Goal: Transaction & Acquisition: Purchase product/service

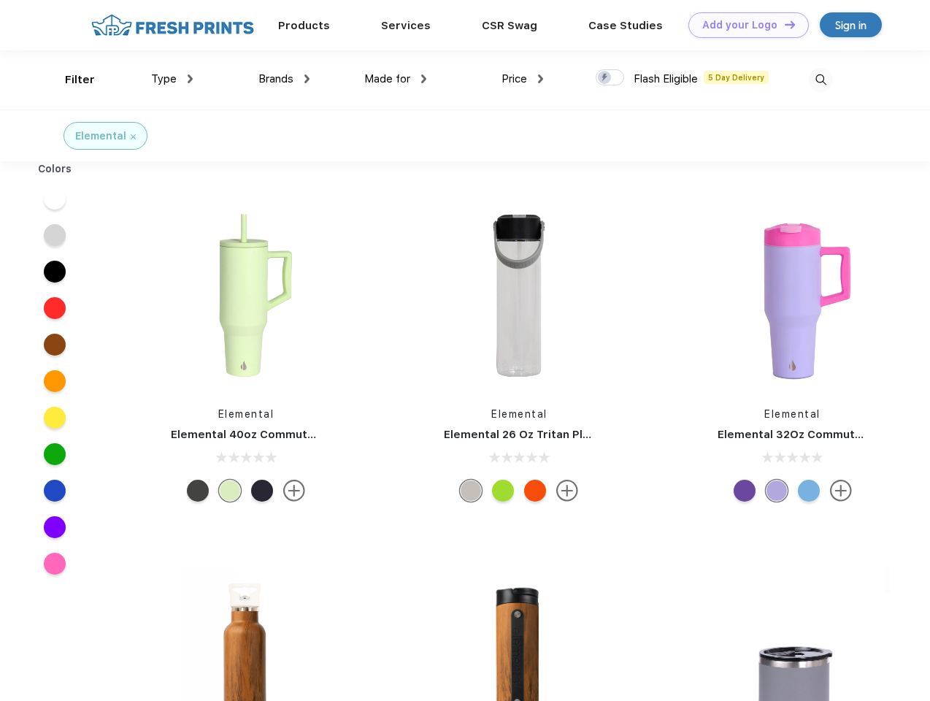
scroll to position [1, 0]
click at [743, 25] on link "Add your Logo Design Tool" at bounding box center [749, 25] width 120 height 26
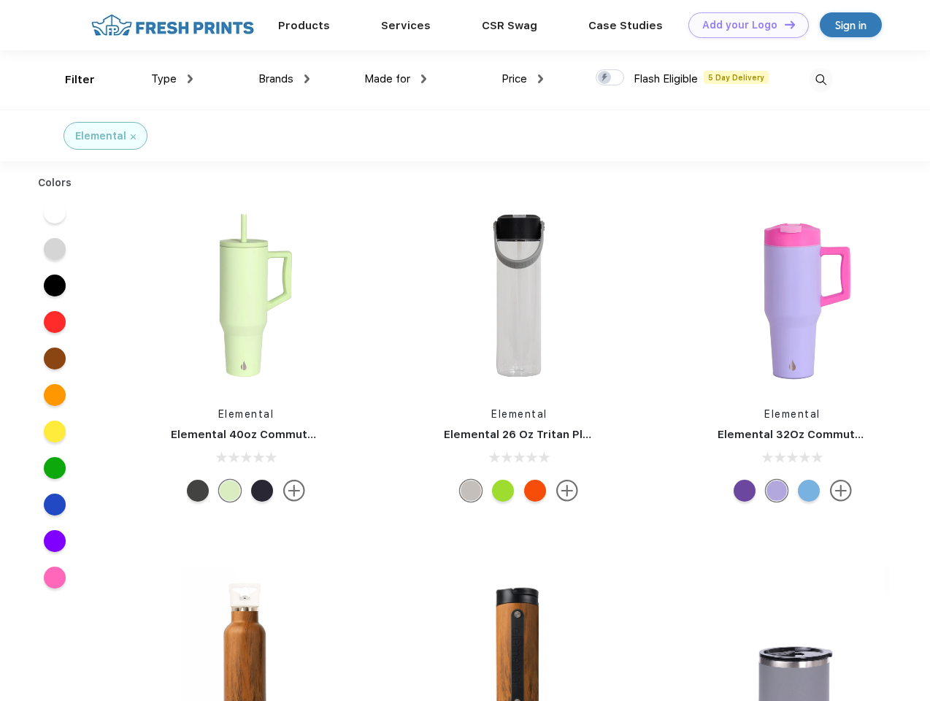
click at [0, 0] on div "Design Tool" at bounding box center [0, 0] width 0 height 0
click at [783, 24] on link "Add your Logo Design Tool" at bounding box center [749, 25] width 120 height 26
click at [70, 80] on div "Filter" at bounding box center [80, 80] width 30 height 17
click at [172, 79] on span "Type" at bounding box center [164, 78] width 26 height 13
click at [284, 79] on span "Brands" at bounding box center [275, 78] width 35 height 13
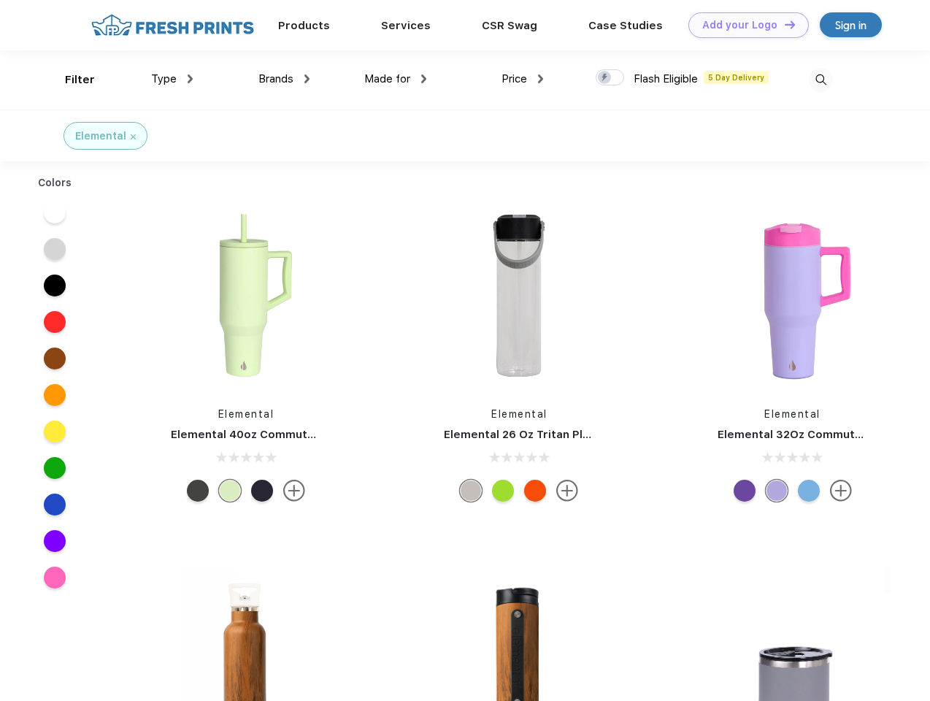
click at [396, 79] on span "Made for" at bounding box center [387, 78] width 46 height 13
click at [523, 79] on span "Price" at bounding box center [515, 78] width 26 height 13
click at [610, 78] on div at bounding box center [610, 77] width 28 height 16
click at [605, 78] on input "checkbox" at bounding box center [600, 73] width 9 height 9
click at [821, 80] on img at bounding box center [821, 80] width 24 height 24
